Goal: Transaction & Acquisition: Purchase product/service

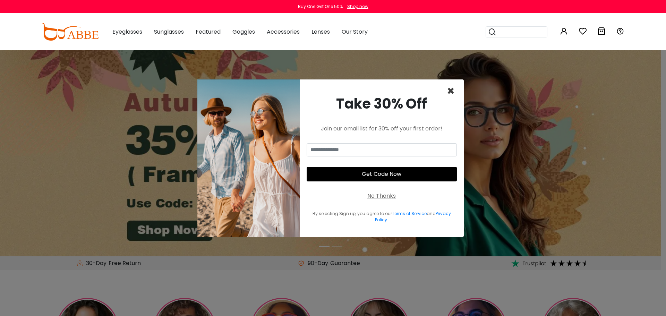
click at [453, 90] on span "×" at bounding box center [451, 91] width 8 height 18
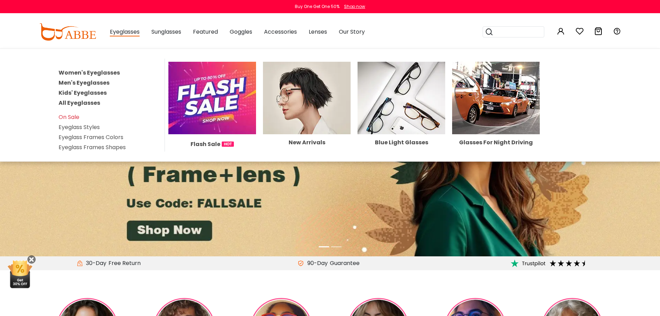
click at [87, 73] on link "Women's Eyeglasses" at bounding box center [89, 73] width 61 height 8
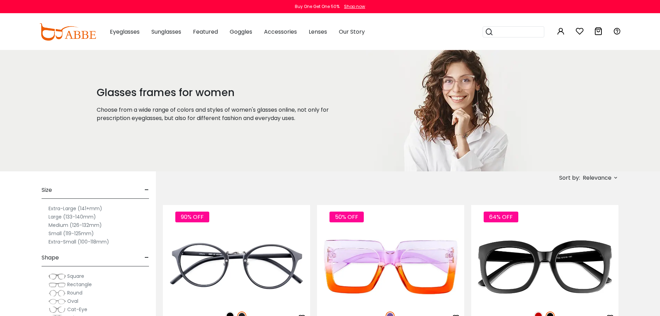
click at [89, 222] on label "Medium (126-132mm)" at bounding box center [75, 225] width 53 height 8
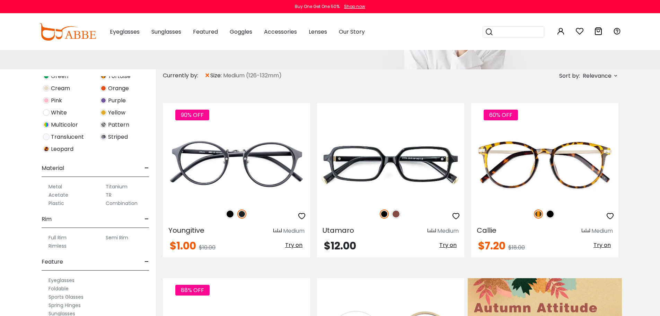
scroll to position [104, 0]
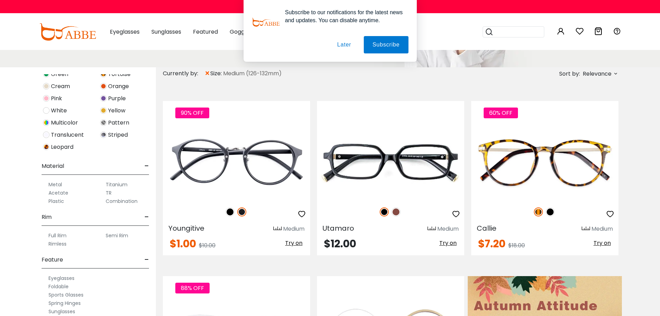
click at [60, 244] on label "Rimless" at bounding box center [58, 244] width 18 height 8
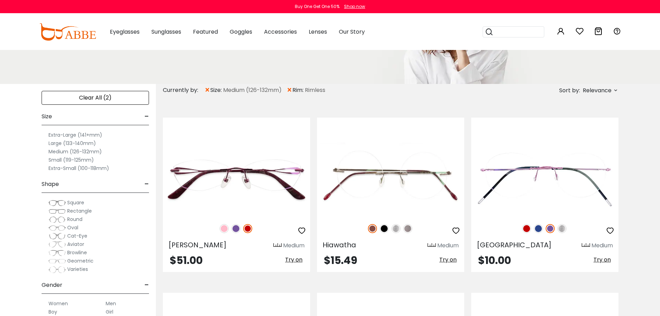
scroll to position [104, 0]
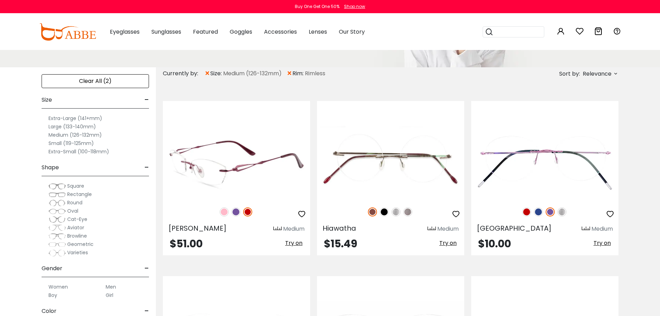
click at [247, 173] on img at bounding box center [236, 163] width 147 height 74
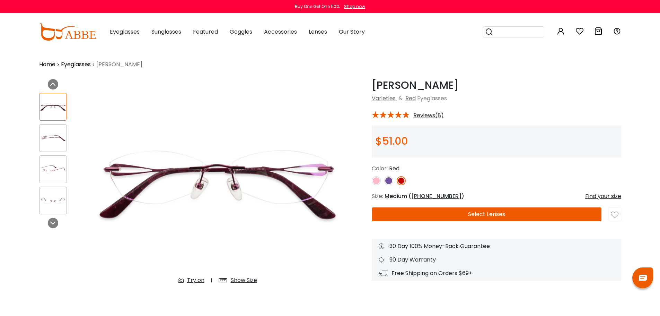
click at [239, 279] on div "Show Size" at bounding box center [244, 280] width 26 height 8
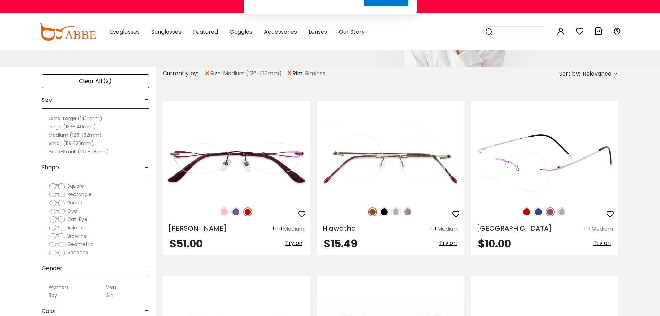
click at [555, 163] on img at bounding box center [544, 163] width 147 height 74
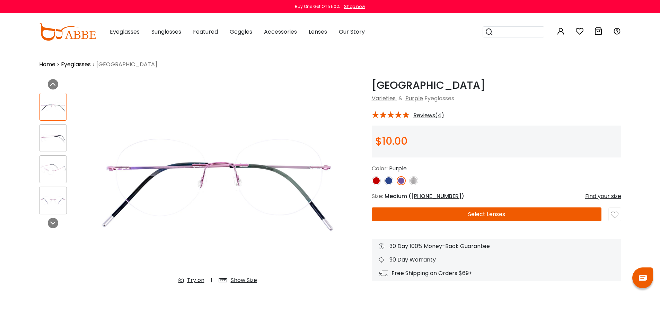
click at [52, 137] on img at bounding box center [53, 138] width 27 height 14
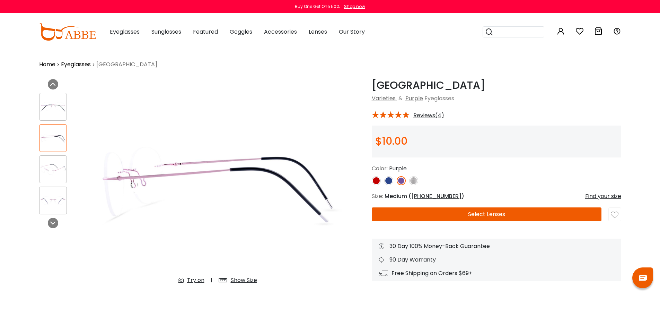
click at [51, 162] on div at bounding box center [53, 169] width 28 height 28
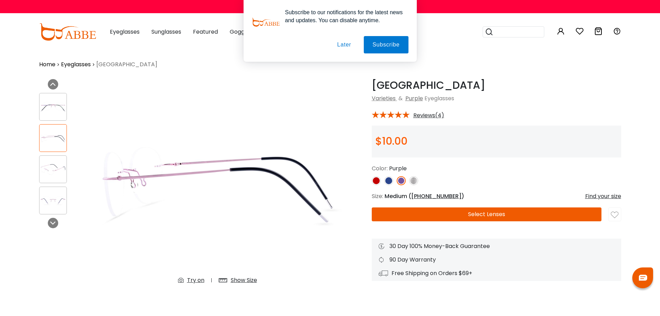
click at [246, 277] on div "Show Size" at bounding box center [244, 280] width 26 height 8
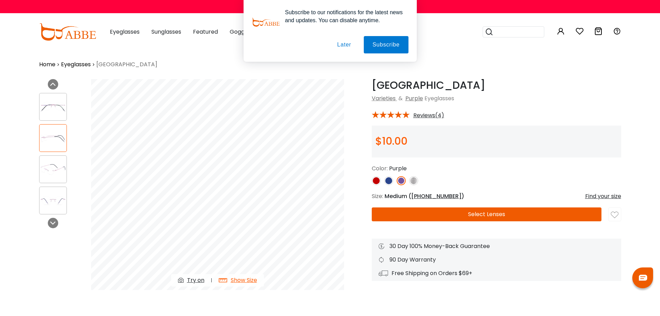
click at [246, 277] on div "Show Size" at bounding box center [244, 280] width 26 height 8
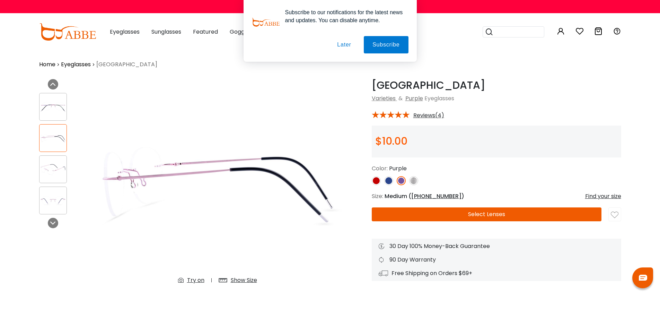
click at [60, 196] on img at bounding box center [53, 201] width 27 height 14
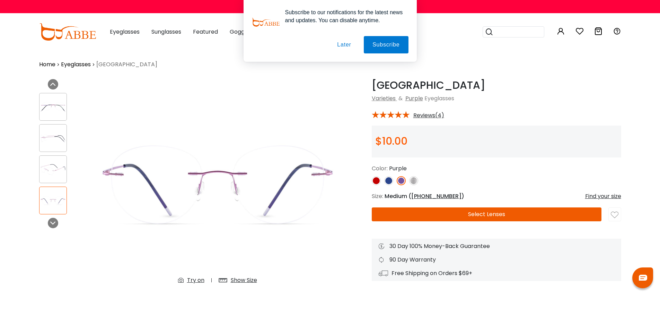
click at [0, 0] on button "Later" at bounding box center [0, 0] width 0 height 0
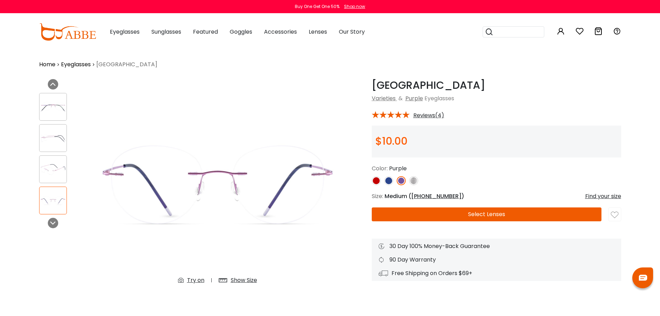
click at [232, 276] on div "Show Size" at bounding box center [238, 280] width 52 height 12
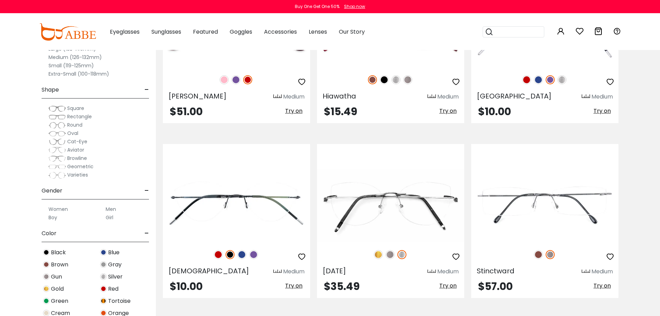
scroll to position [243, 0]
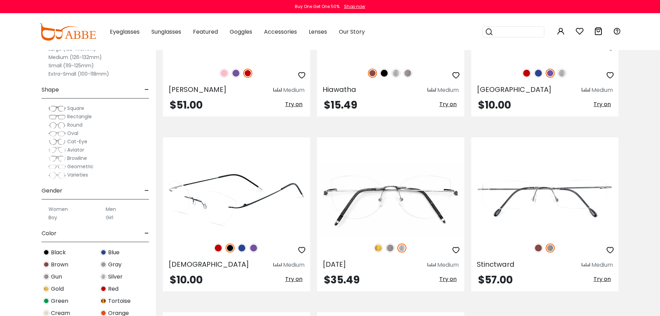
click at [223, 215] on img at bounding box center [236, 199] width 147 height 74
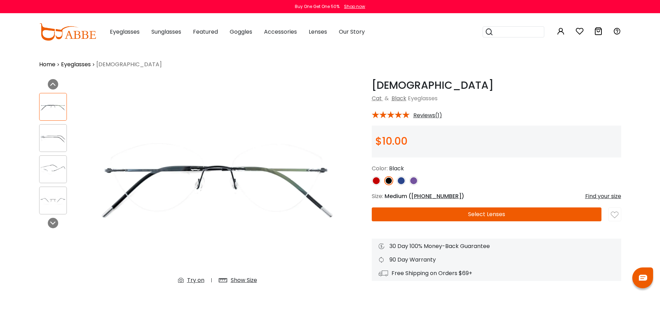
click at [241, 280] on div "Show Size" at bounding box center [244, 280] width 26 height 8
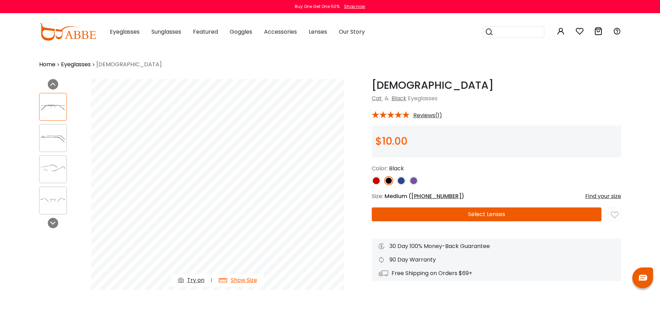
click at [56, 161] on div at bounding box center [53, 169] width 28 height 28
click at [55, 166] on img at bounding box center [53, 170] width 27 height 14
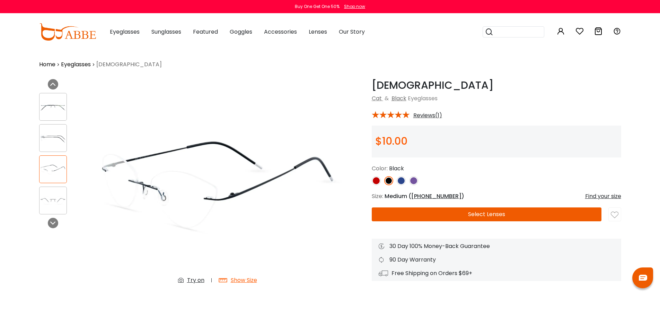
click at [424, 114] on span "Reviews(1)" at bounding box center [428, 115] width 29 height 6
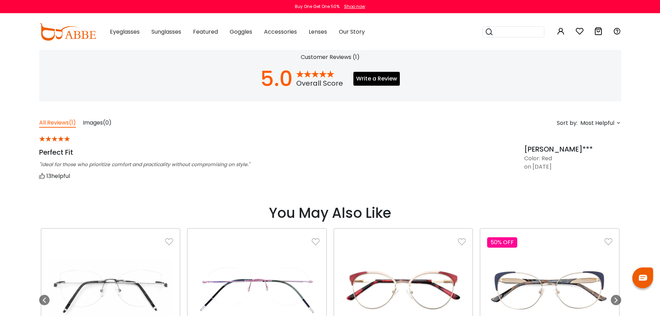
scroll to position [520, 0]
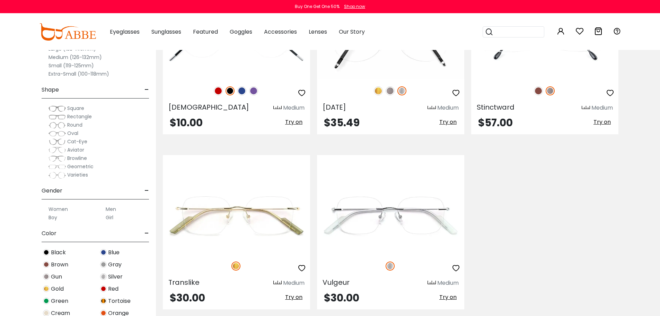
scroll to position [416, 0]
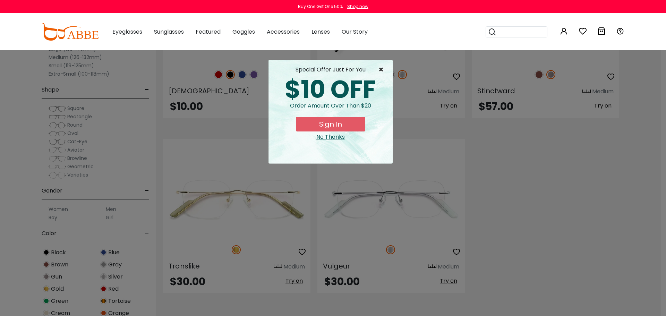
click at [379, 70] on span "×" at bounding box center [382, 70] width 9 height 8
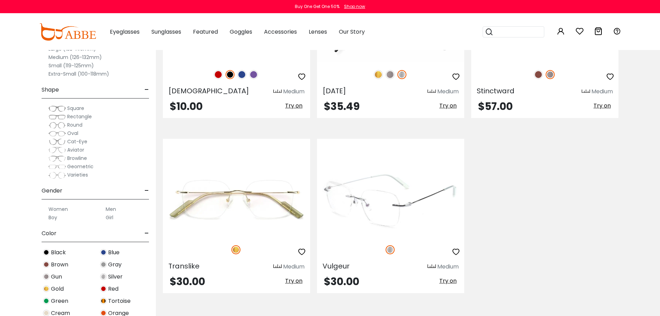
click at [392, 208] on img at bounding box center [390, 201] width 147 height 74
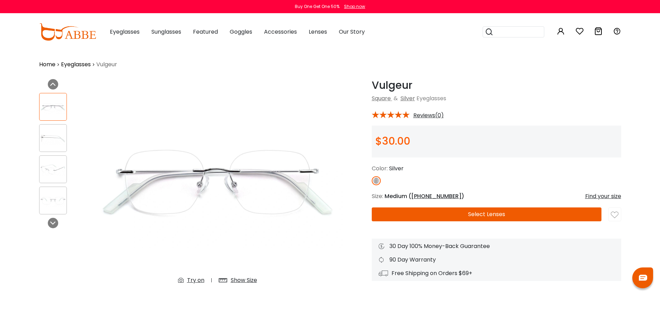
click at [237, 281] on div "Show Size" at bounding box center [244, 280] width 26 height 8
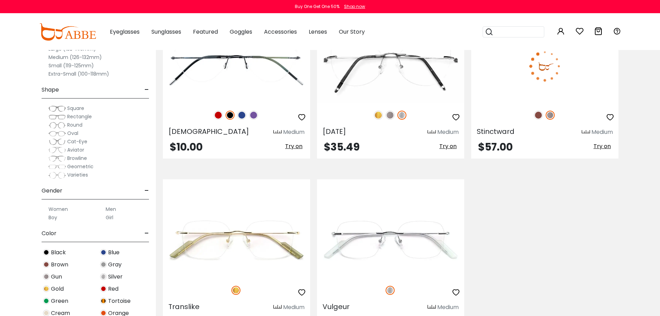
scroll to position [312, 0]
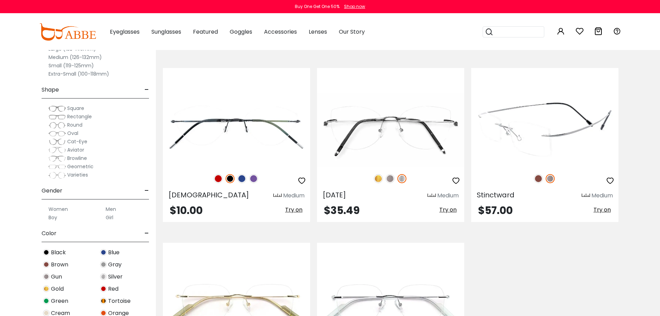
click at [548, 146] on img at bounding box center [544, 130] width 147 height 74
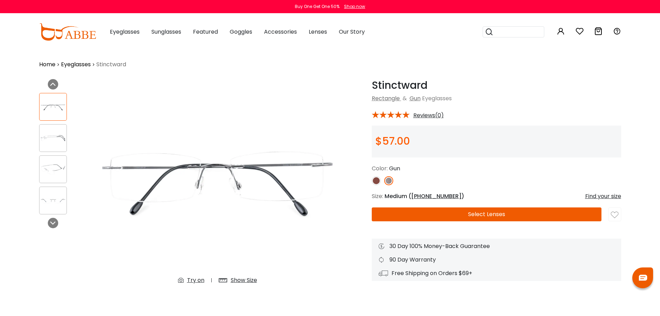
click at [242, 278] on div "Show Size" at bounding box center [244, 280] width 26 height 8
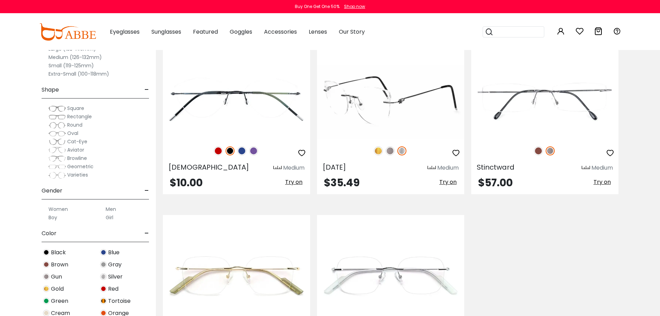
scroll to position [312, 0]
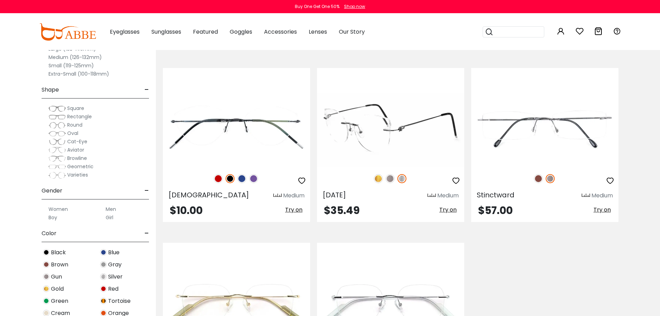
click at [442, 210] on span "Try on" at bounding box center [448, 210] width 17 height 8
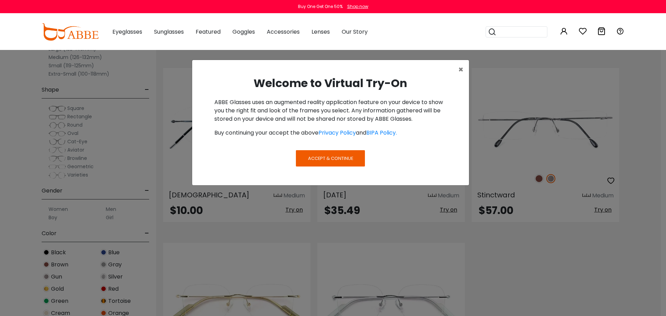
click at [351, 154] on button "Accept & Continue" at bounding box center [330, 158] width 69 height 16
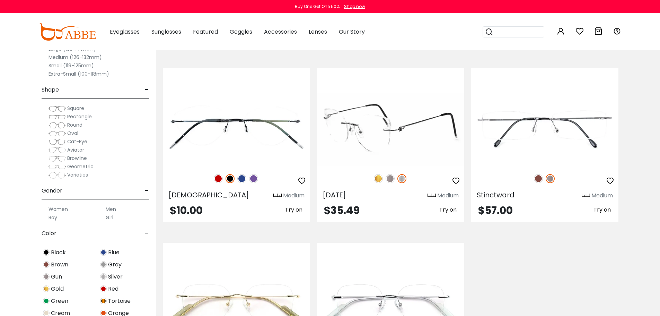
click at [379, 140] on img at bounding box center [390, 130] width 147 height 74
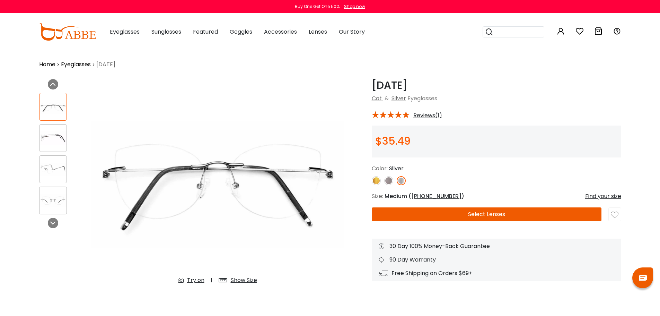
click at [235, 278] on div "Show Size" at bounding box center [244, 280] width 26 height 8
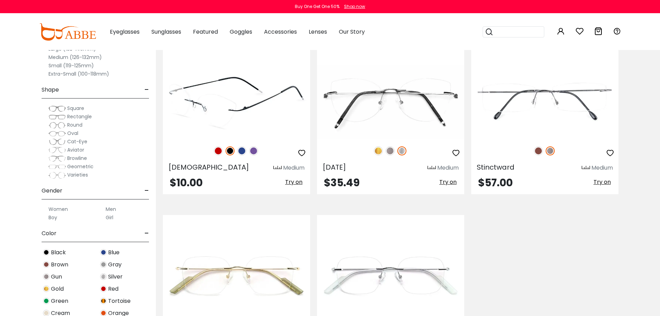
scroll to position [312, 0]
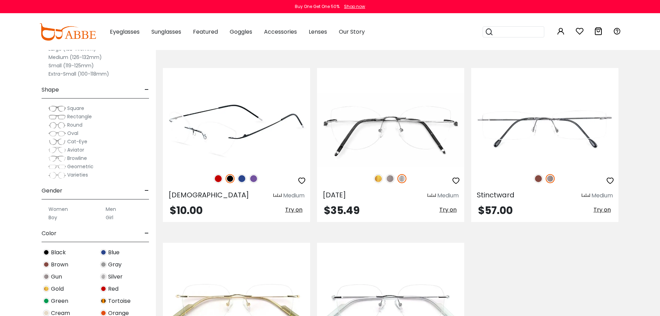
click at [255, 107] on img at bounding box center [236, 130] width 147 height 74
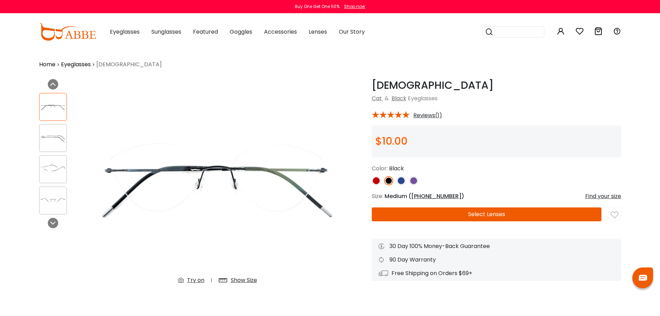
click at [62, 142] on img at bounding box center [53, 138] width 27 height 14
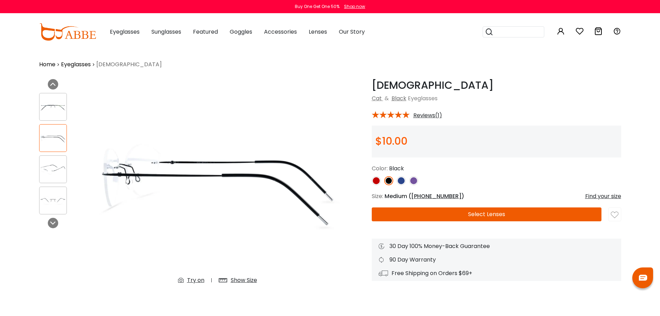
click at [241, 279] on div "Show Size" at bounding box center [244, 280] width 26 height 8
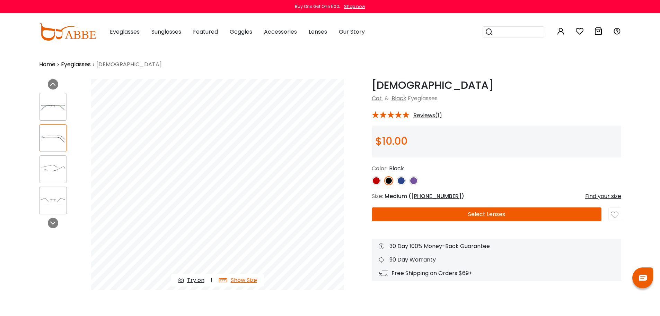
click at [57, 104] on img at bounding box center [53, 107] width 27 height 14
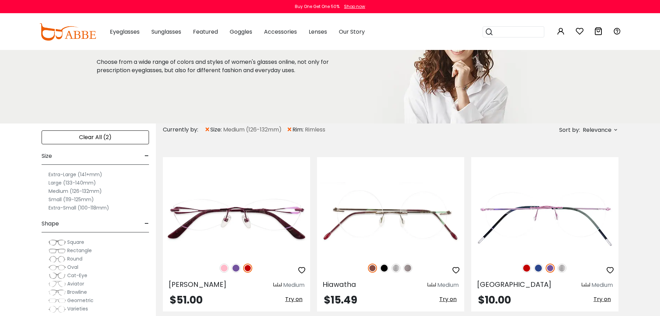
scroll to position [28, 0]
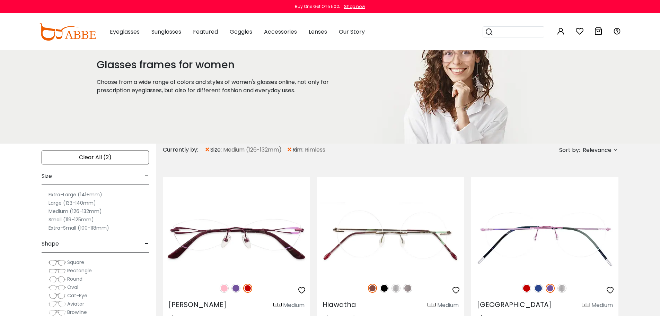
click at [128, 157] on div "Clear All (2)" at bounding box center [95, 157] width 107 height 14
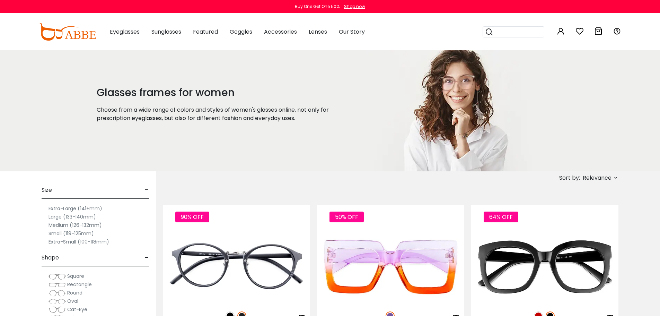
click at [60, 234] on label "Small (119-125mm)" at bounding box center [71, 233] width 45 height 8
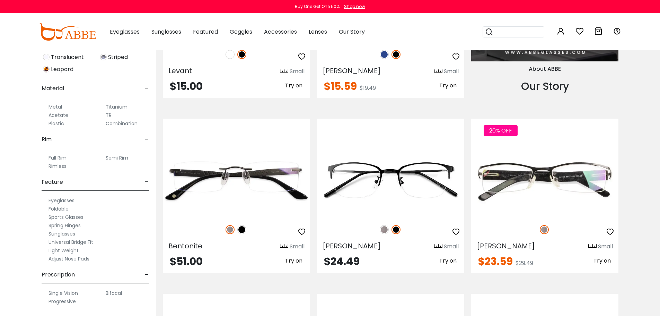
scroll to position [1005, 0]
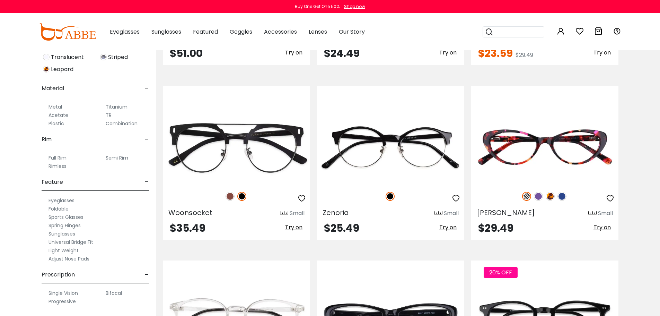
click at [62, 168] on label "Rimless" at bounding box center [58, 166] width 18 height 8
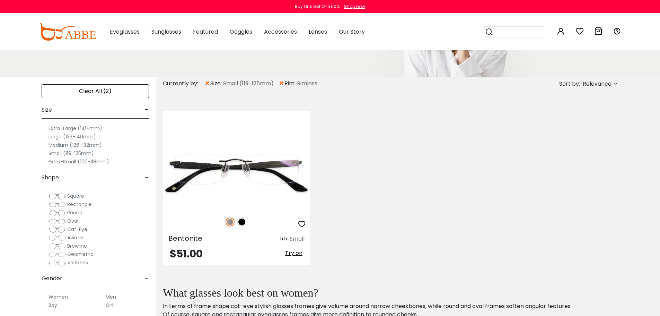
scroll to position [139, 0]
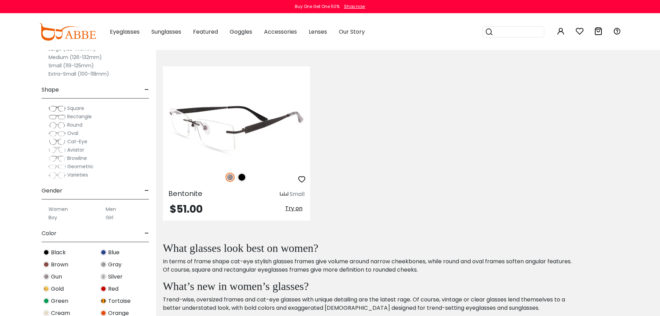
click at [217, 126] on img at bounding box center [236, 128] width 147 height 74
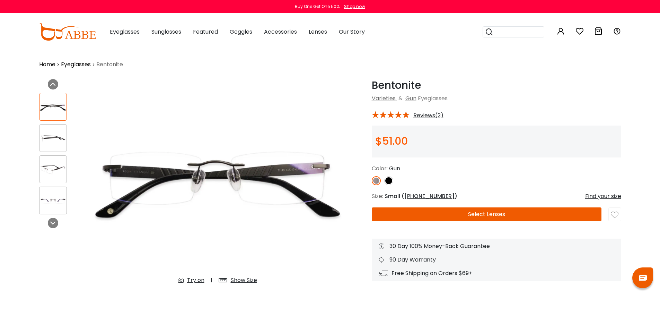
click at [234, 279] on div "Show Size" at bounding box center [244, 280] width 26 height 8
